Goal: Complete application form

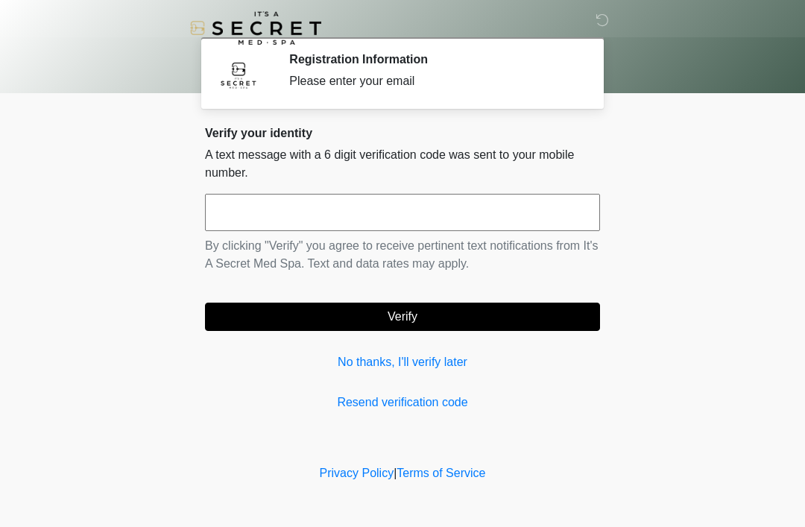
click at [399, 365] on link "No thanks, I'll verify later" at bounding box center [402, 362] width 395 height 18
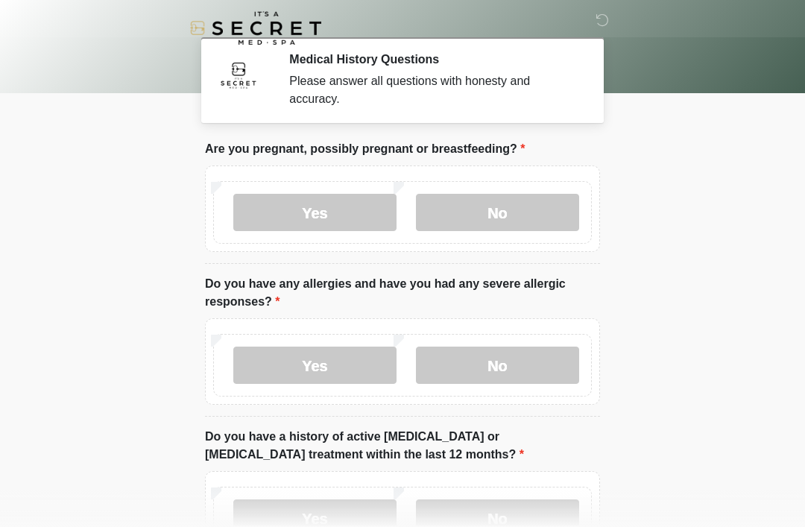
click at [455, 222] on label "No" at bounding box center [497, 212] width 163 height 37
click at [477, 366] on label "No" at bounding box center [497, 365] width 163 height 37
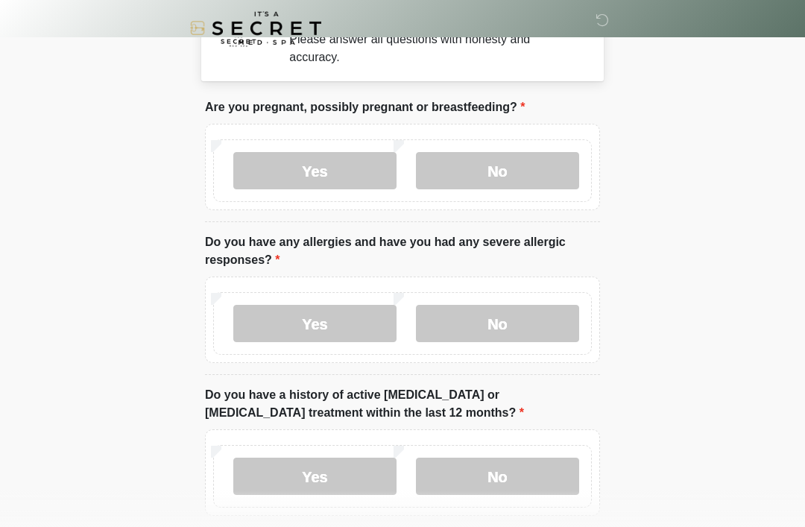
scroll to position [315, 0]
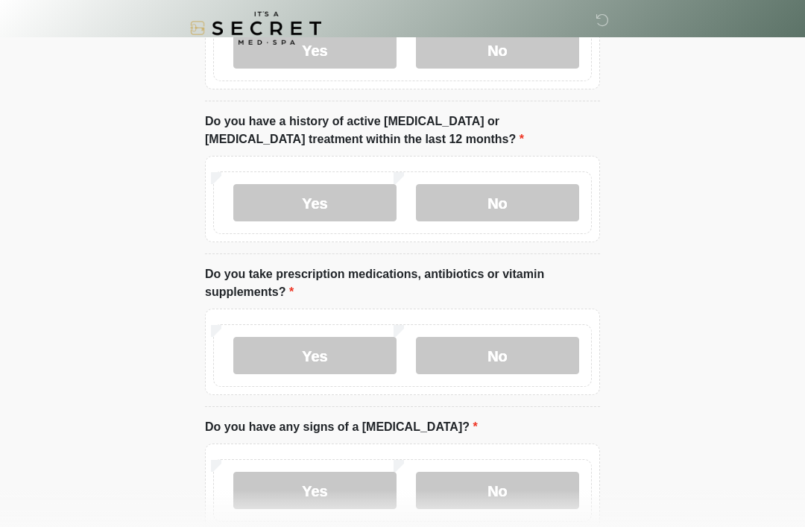
click at [468, 210] on label "No" at bounding box center [497, 202] width 163 height 37
click at [449, 361] on label "No" at bounding box center [497, 355] width 163 height 37
click at [487, 476] on label "No" at bounding box center [497, 490] width 163 height 37
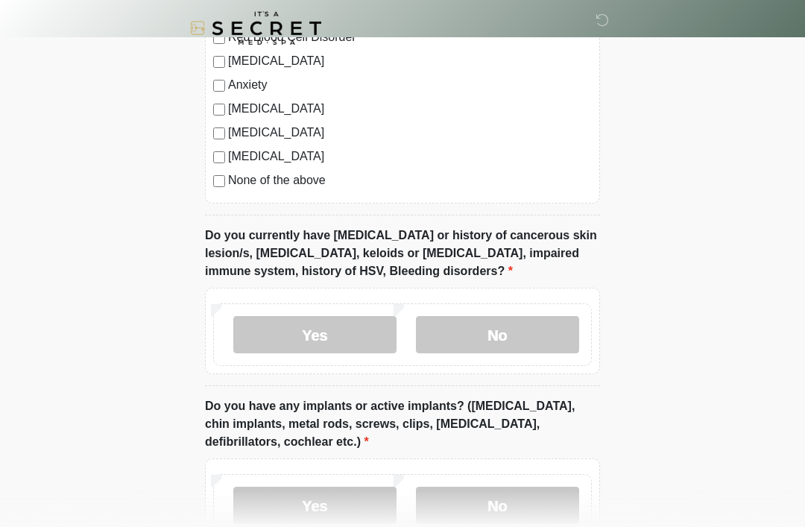
scroll to position [1073, 0]
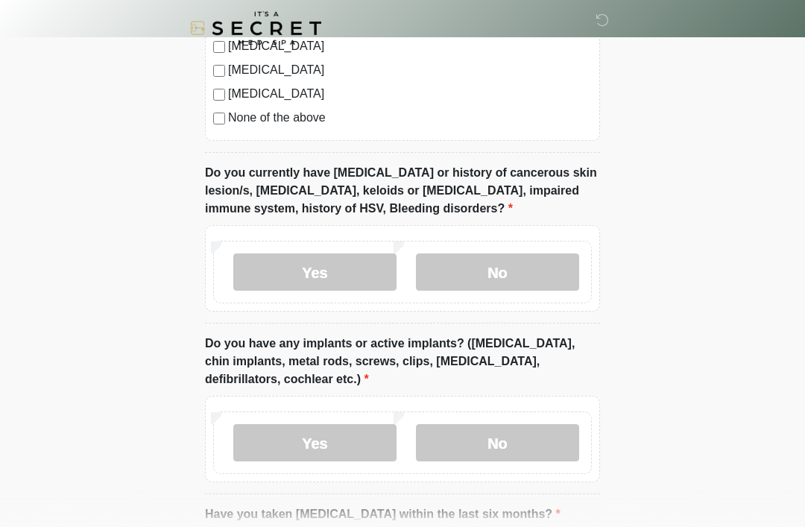
click at [499, 274] on label "No" at bounding box center [497, 271] width 163 height 37
click at [461, 442] on label "No" at bounding box center [497, 442] width 163 height 37
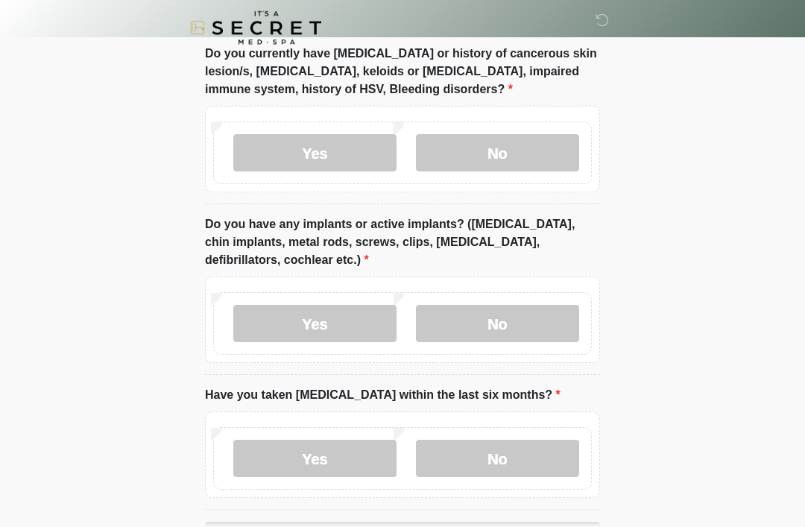
scroll to position [1246, 0]
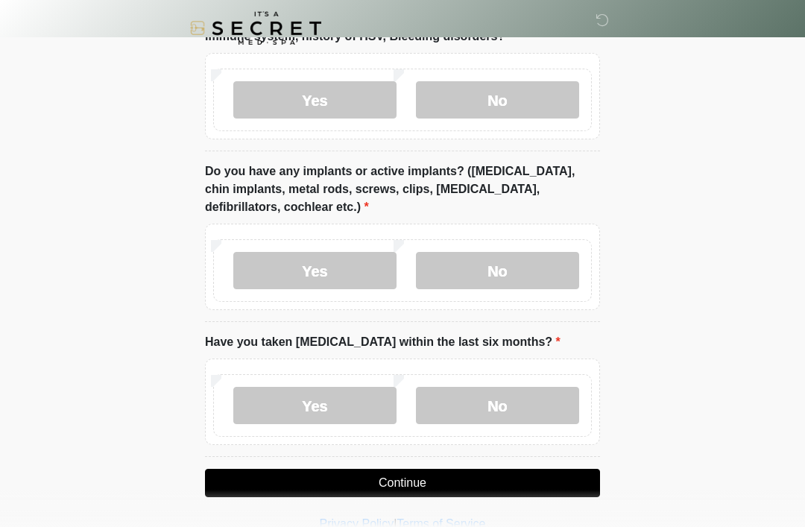
click at [468, 411] on label "No" at bounding box center [497, 405] width 163 height 37
click at [429, 486] on button "Continue" at bounding box center [402, 483] width 395 height 28
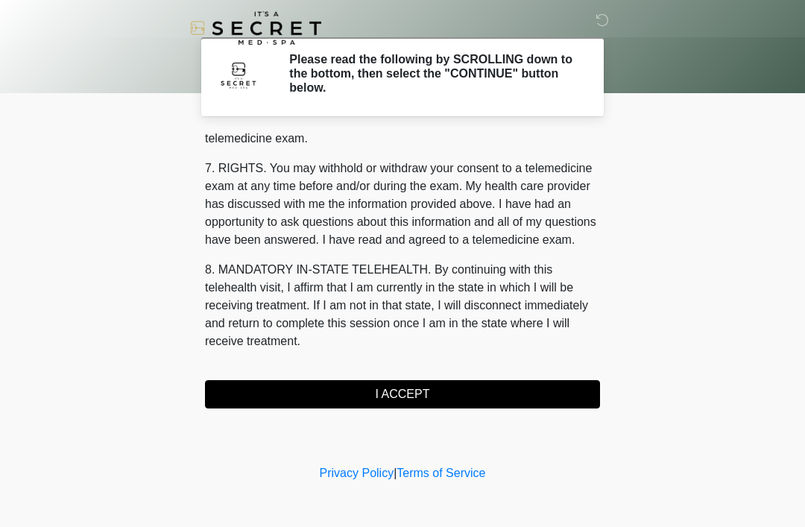
scroll to position [636, 0]
click at [341, 390] on button "I ACCEPT" at bounding box center [402, 394] width 395 height 28
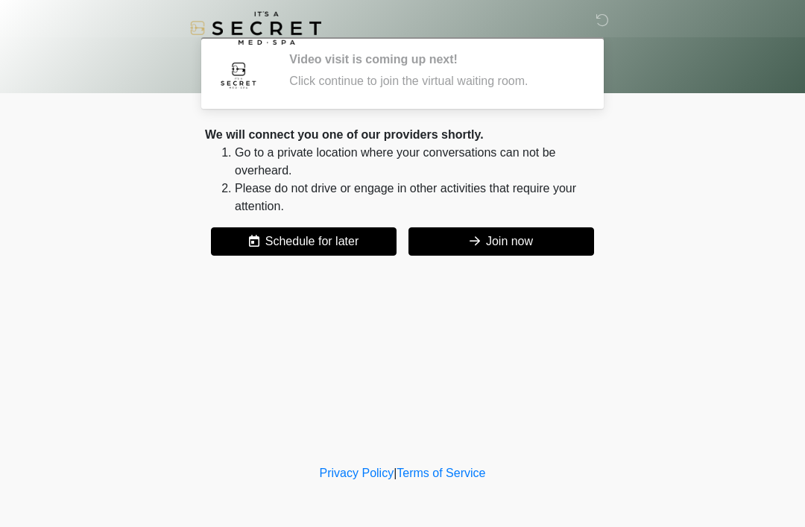
click at [477, 233] on button "Join now" at bounding box center [501, 241] width 186 height 28
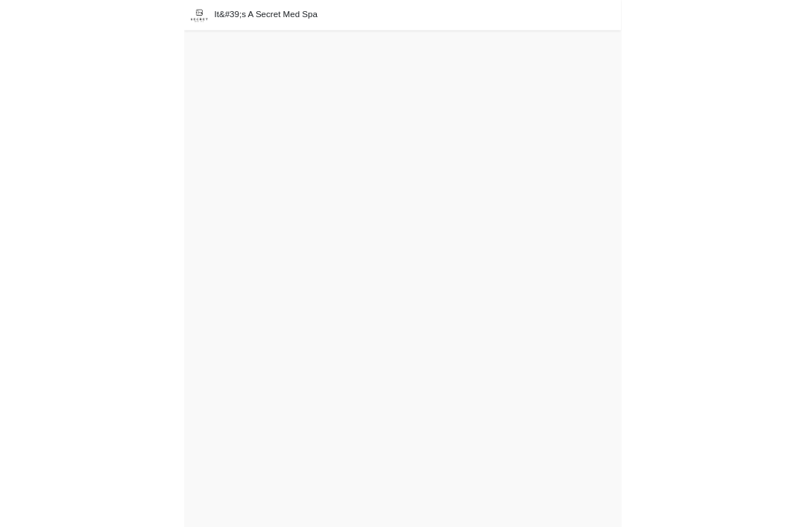
scroll to position [39, 0]
